Goal: Feedback & Contribution: Leave review/rating

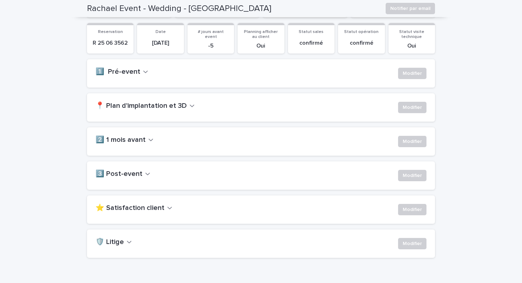
scroll to position [111, 0]
click at [146, 174] on icon "button" at bounding box center [148, 173] width 4 height 2
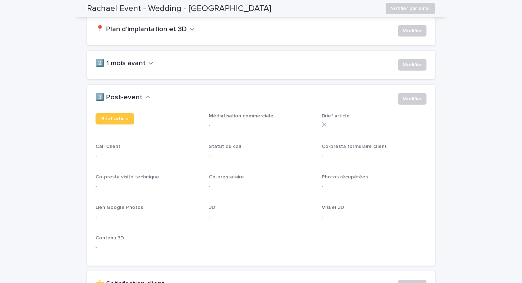
scroll to position [187, 0]
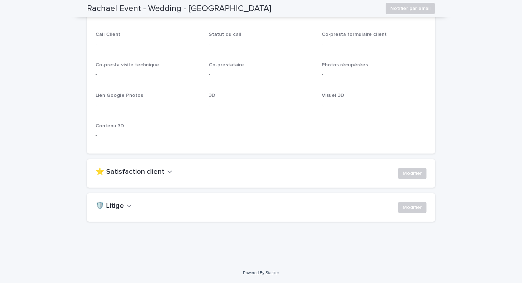
click at [144, 174] on h2 "⭐ Satisfaction client" at bounding box center [129, 172] width 69 height 9
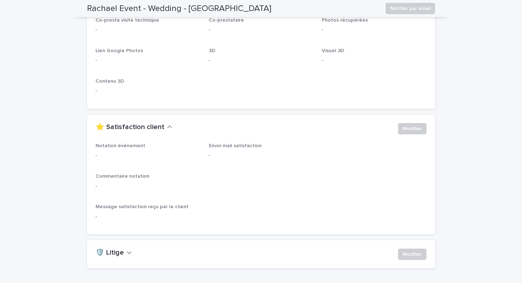
scroll to position [345, 0]
click at [412, 130] on span "Modifier" at bounding box center [411, 127] width 19 height 7
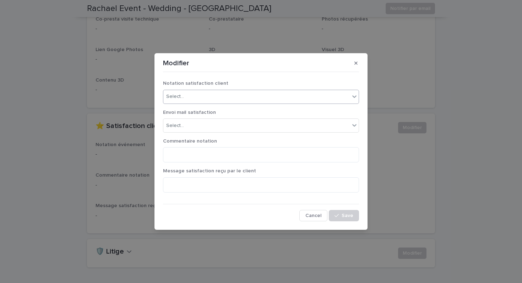
click at [313, 100] on div "Select..." at bounding box center [256, 97] width 186 height 12
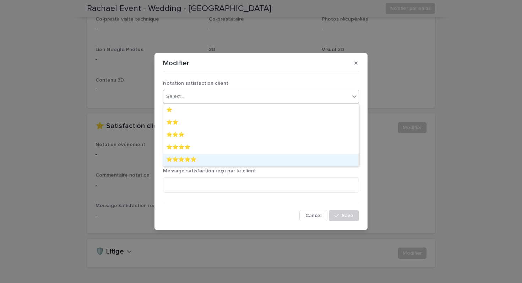
click at [283, 158] on div "⭐️⭐️⭐️⭐️⭐️" at bounding box center [260, 160] width 195 height 12
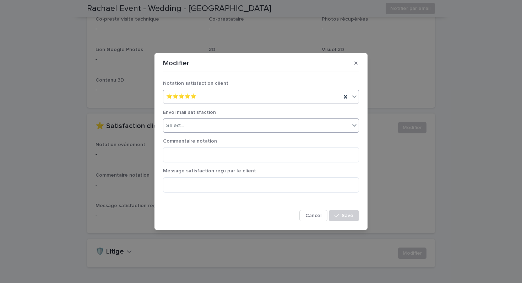
click at [287, 124] on div "Select..." at bounding box center [256, 126] width 186 height 12
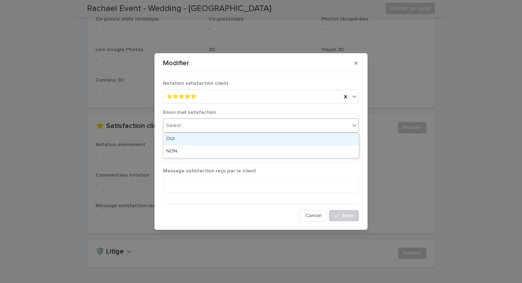
click at [282, 136] on div "OUI" at bounding box center [260, 139] width 195 height 12
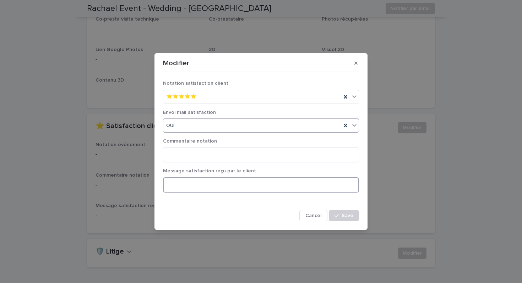
click at [254, 183] on textarea at bounding box center [261, 184] width 196 height 15
paste textarea "**********"
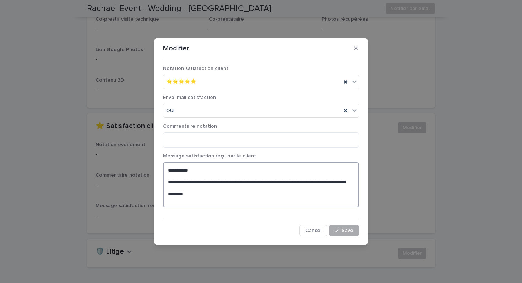
type textarea "**********"
click at [346, 233] on button "Save" at bounding box center [344, 230] width 30 height 11
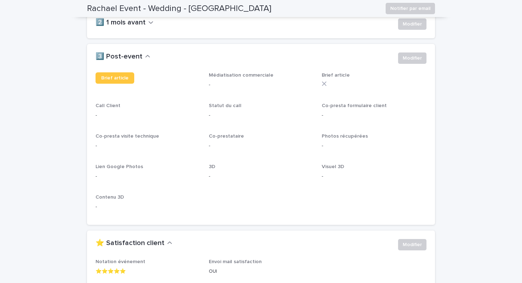
scroll to position [226, 0]
